Goal: Task Accomplishment & Management: Use online tool/utility

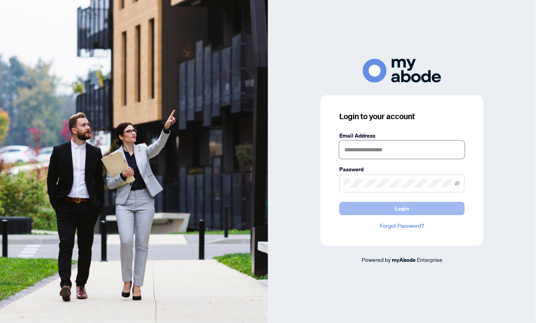
type input "**********"
click at [384, 207] on button "Login" at bounding box center [401, 208] width 125 height 13
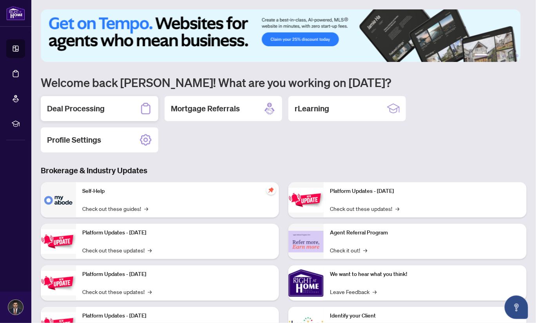
click at [111, 103] on div "Deal Processing" at bounding box center [99, 108] width 117 height 25
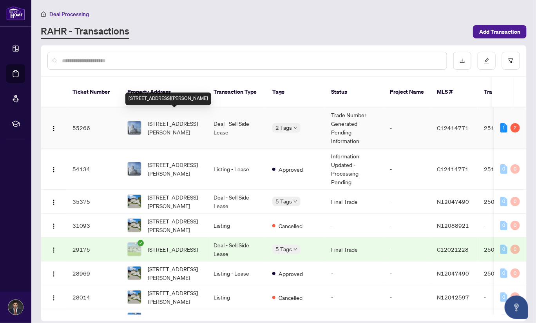
click at [180, 119] on span "[STREET_ADDRESS][PERSON_NAME]" at bounding box center [174, 127] width 53 height 17
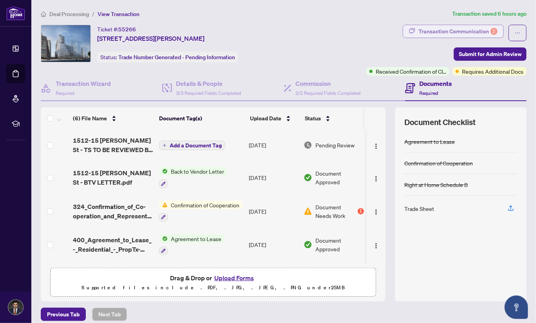
click at [468, 30] on div "Transaction Communication 2" at bounding box center [457, 31] width 79 height 13
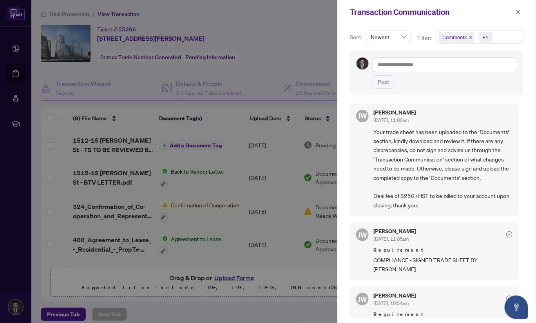
scroll to position [41, 0]
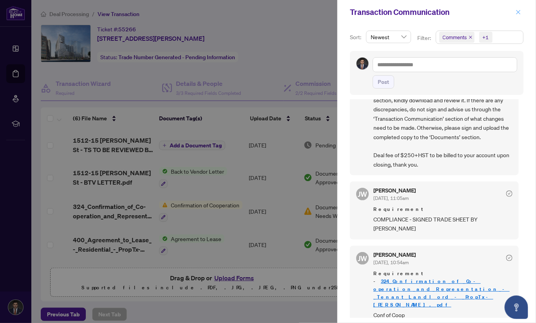
click at [520, 11] on icon "close" at bounding box center [517, 11] width 5 height 5
